Goal: Information Seeking & Learning: Learn about a topic

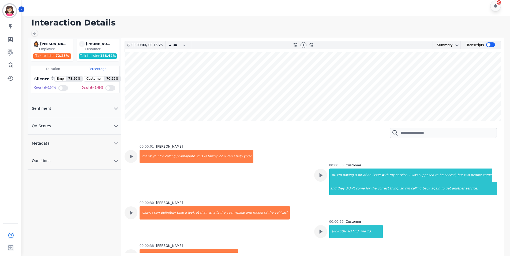
scroll to position [2244, 0]
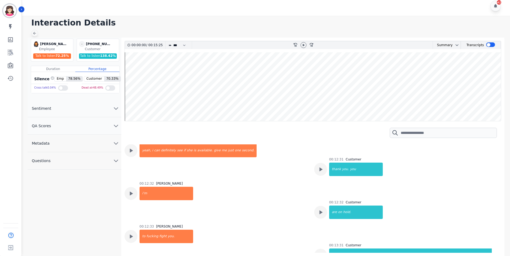
click at [32, 34] on icon at bounding box center [34, 33] width 4 height 4
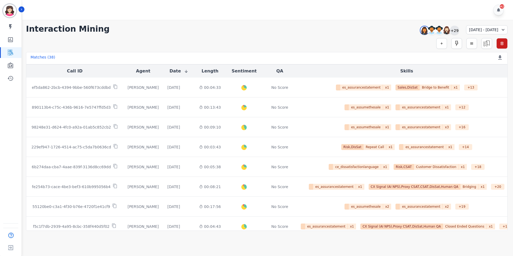
click at [450, 32] on div "+29" at bounding box center [454, 30] width 9 height 9
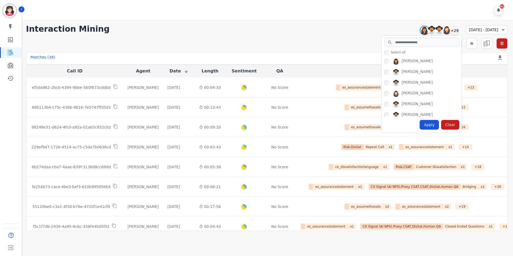
click at [441, 124] on div "Clear" at bounding box center [450, 125] width 18 height 10
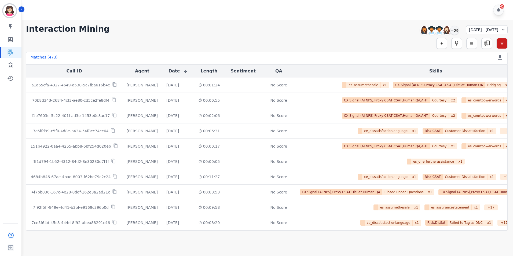
click at [503, 29] on icon at bounding box center [502, 30] width 3 height 2
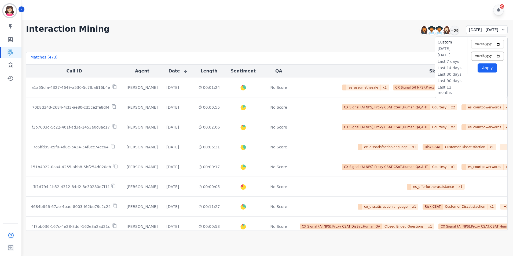
click at [10, 111] on div "[PERSON_NAME] ID: [PERSON_NAME][EMAIL_ADDRESS][PERSON_NAME][DOMAIN_NAME] My ski…" at bounding box center [10, 128] width 21 height 256
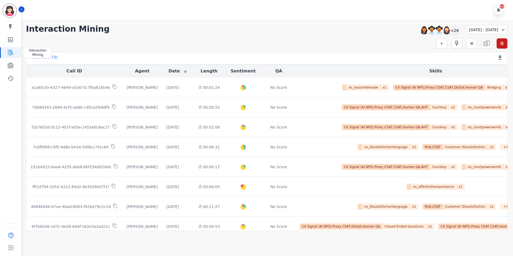
drag, startPoint x: 8, startPoint y: 52, endPoint x: 34, endPoint y: 40, distance: 28.9
click at [8, 51] on icon "Sidebar" at bounding box center [10, 52] width 6 height 6
click at [450, 27] on div "+29" at bounding box center [454, 30] width 9 height 9
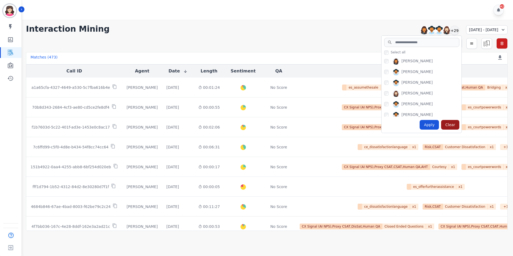
click at [441, 126] on div "Clear" at bounding box center [450, 125] width 18 height 10
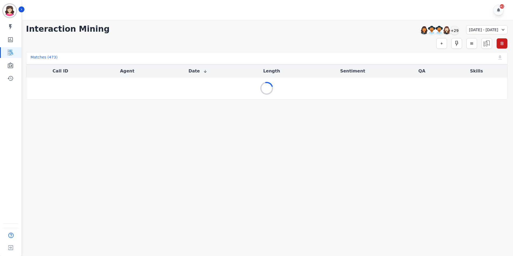
click at [500, 29] on icon at bounding box center [502, 29] width 5 height 5
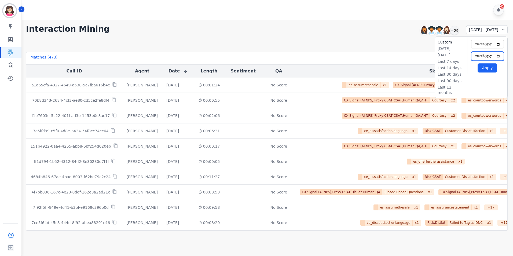
click at [498, 56] on input "**********" at bounding box center [487, 55] width 33 height 9
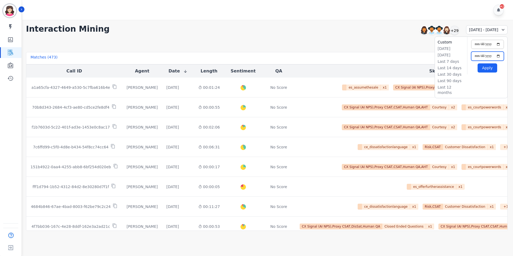
type input "**********"
click at [498, 44] on input "**********" at bounding box center [487, 44] width 33 height 9
type input "**********"
click at [489, 69] on button "Apply" at bounding box center [487, 67] width 20 height 9
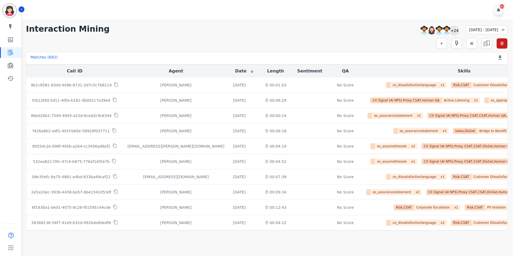
click at [450, 29] on div "+24" at bounding box center [454, 30] width 9 height 9
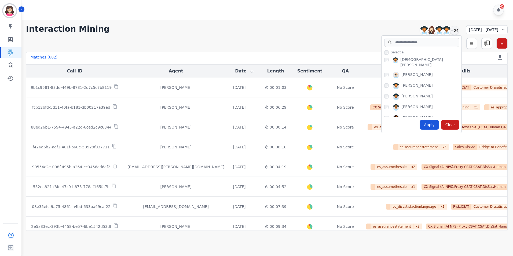
scroll to position [54, 0]
click at [419, 123] on div "Apply" at bounding box center [428, 125] width 19 height 10
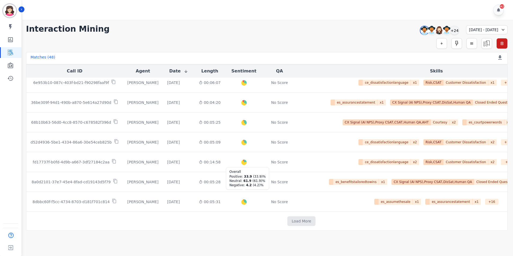
scroll to position [265, 0]
click at [287, 219] on button "Load More" at bounding box center [301, 221] width 28 height 10
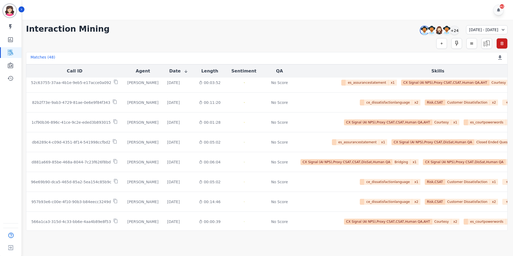
scroll to position [665, 0]
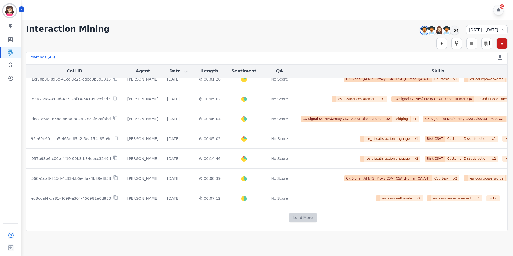
click at [289, 217] on button "Load More" at bounding box center [303, 218] width 28 height 10
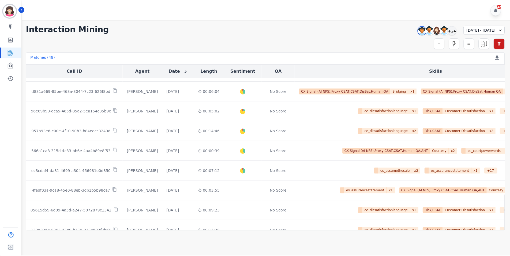
scroll to position [824, 0]
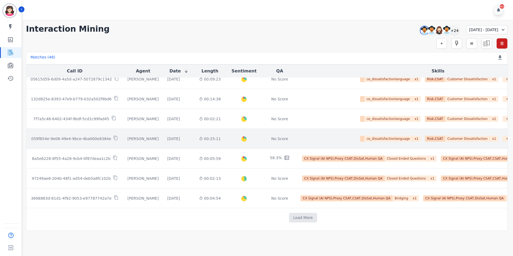
click at [85, 136] on p "059f854e-9e06-49e4-9bce-4ba000e8384e" at bounding box center [71, 138] width 80 height 5
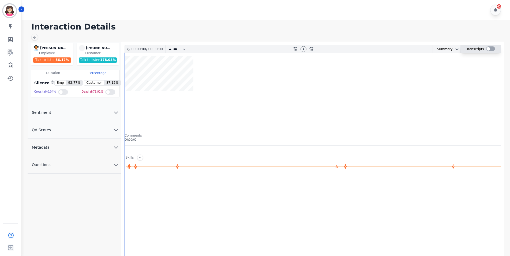
click at [491, 48] on div at bounding box center [491, 48] width 9 height 5
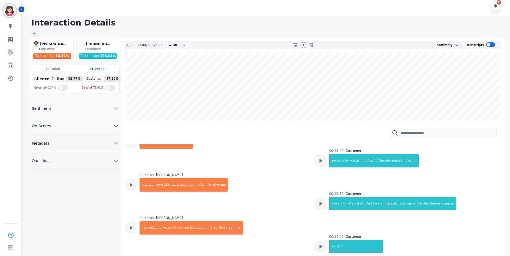
scroll to position [1367, 0]
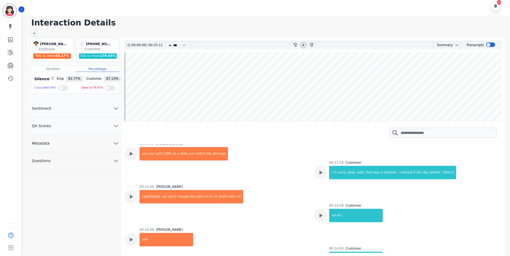
click at [310, 171] on div "00:00:01 [PERSON_NAME] thanks for calling from play. my name is [PERSON_NAME]. …" at bounding box center [311, 194] width 373 height 2835
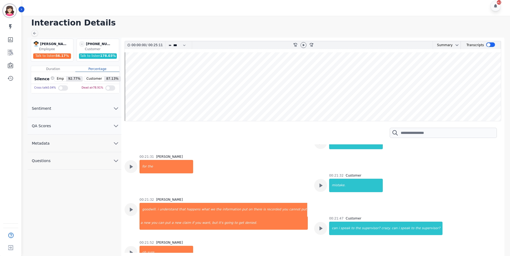
scroll to position [2673, 0]
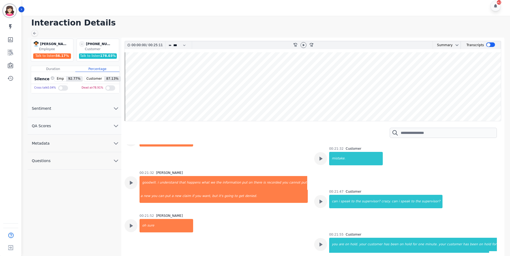
click at [281, 213] on div "00:21:52 [PERSON_NAME] oh sure" at bounding box center [216, 244] width 183 height 63
drag, startPoint x: 265, startPoint y: 229, endPoint x: 270, endPoint y: 226, distance: 5.4
